Goal: Find specific page/section: Find specific page/section

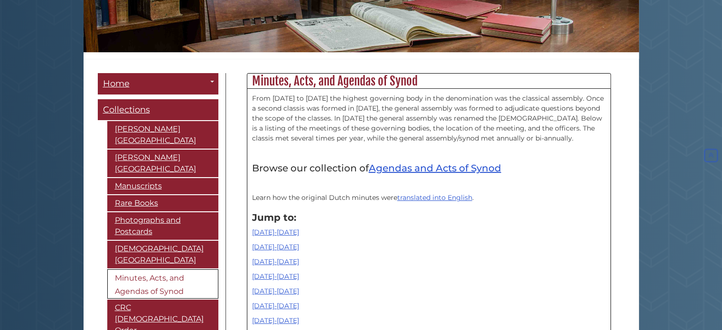
scroll to position [209, 0]
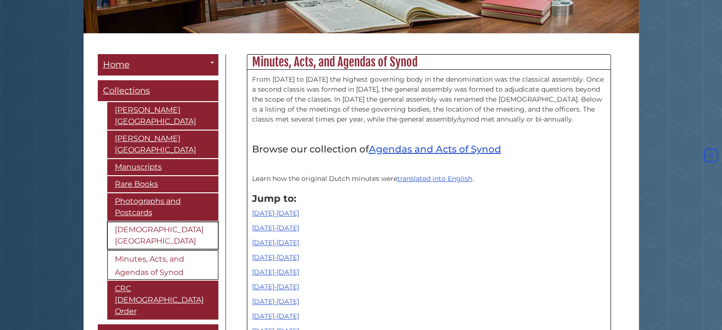
click at [142, 231] on link "[DEMOGRAPHIC_DATA][GEOGRAPHIC_DATA]" at bounding box center [162, 236] width 111 height 28
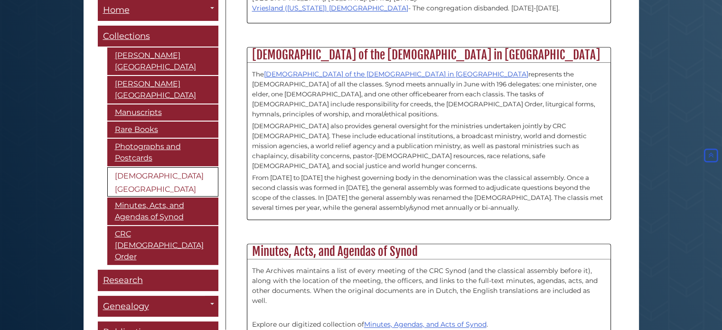
scroll to position [1297, 0]
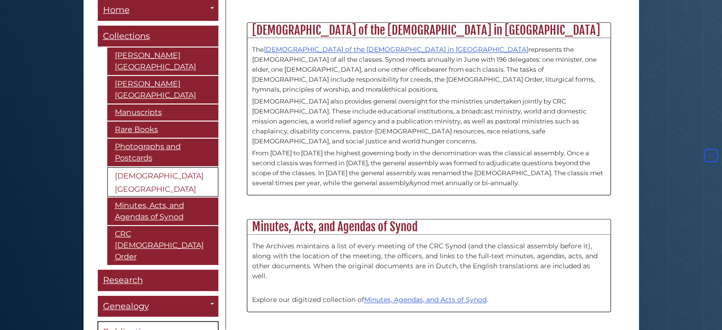
click at [159, 322] on link "Publications" at bounding box center [158, 332] width 121 height 21
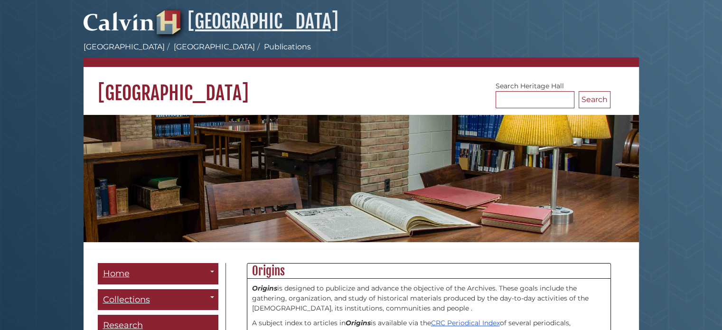
scroll to position [333, 363]
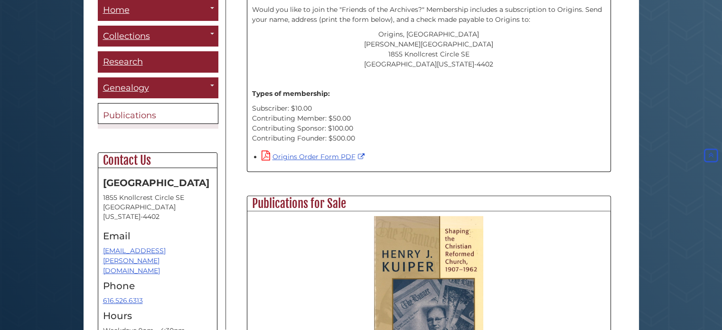
scroll to position [456, 0]
